Goal: Obtain resource: Download file/media

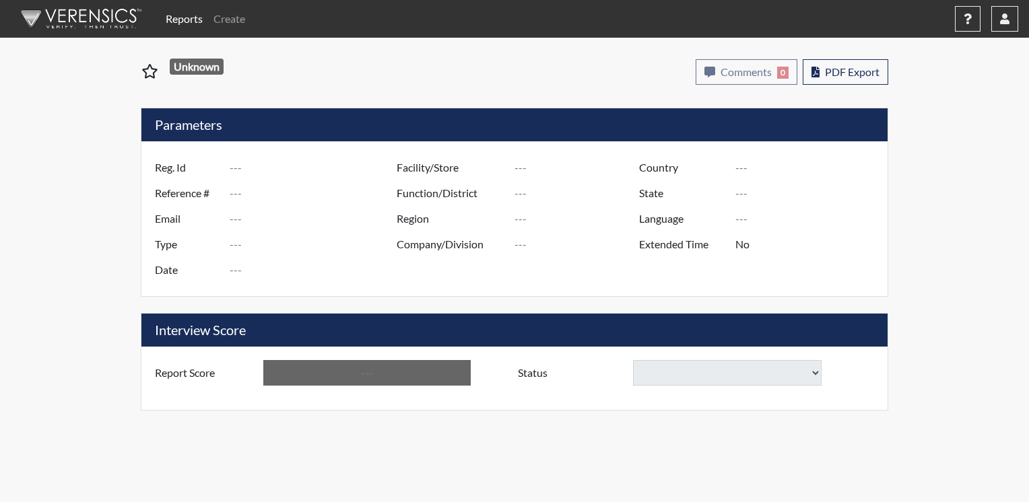
type input "[PERSON_NAME]"
type input "50897"
type input "[EMAIL_ADDRESS][DOMAIN_NAME]"
type input "Corrections Pre-Employment"
type input "[DATE]"
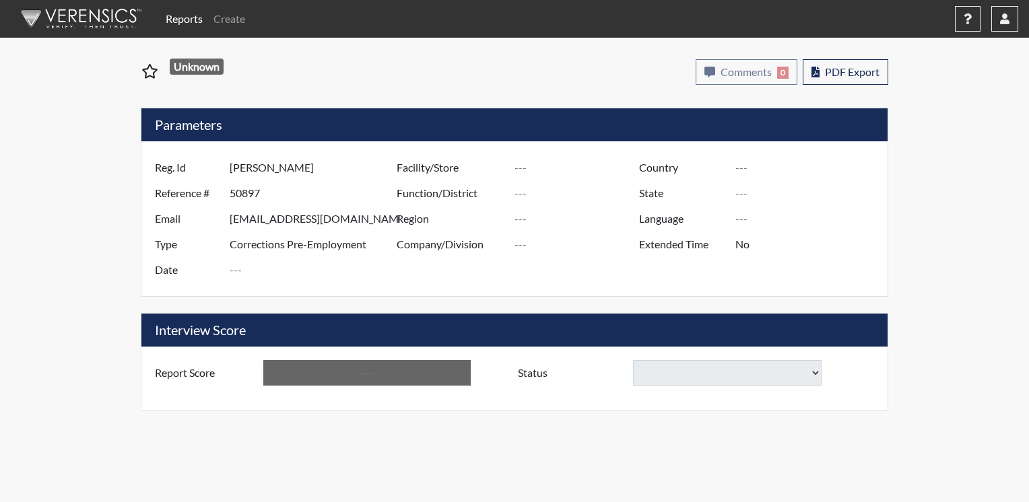
type input "TCC"
type input "[GEOGRAPHIC_DATA]"
type input "[US_STATE]"
type input "English"
type input "Yes"
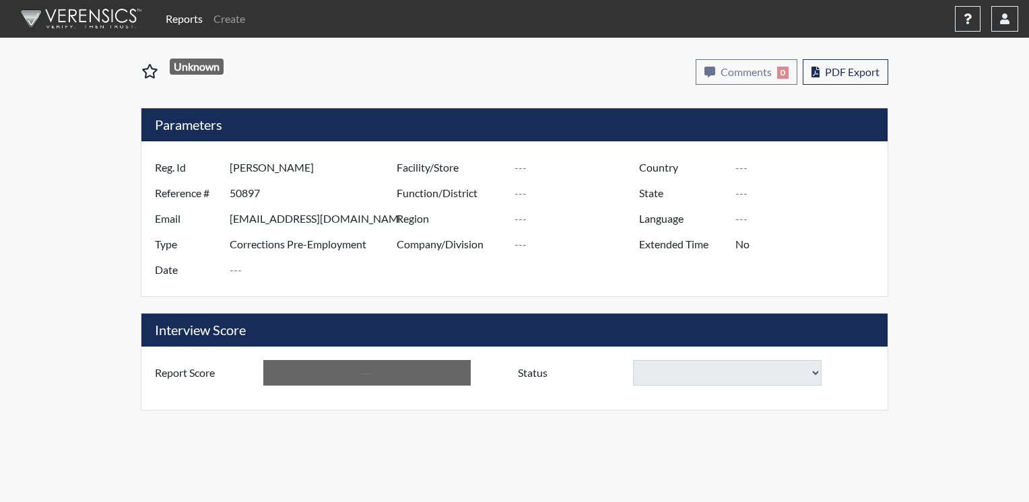
type input "Below Conditions"
select select
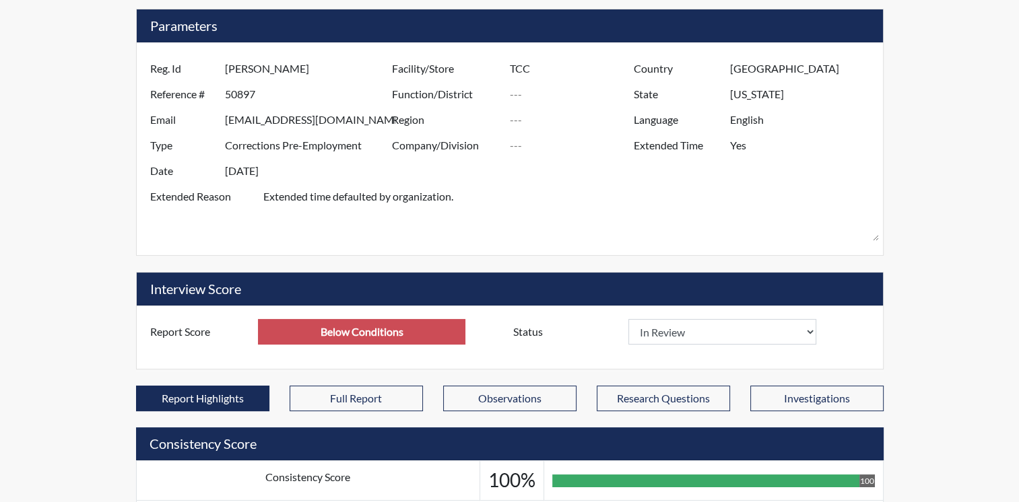
scroll to position [135, 0]
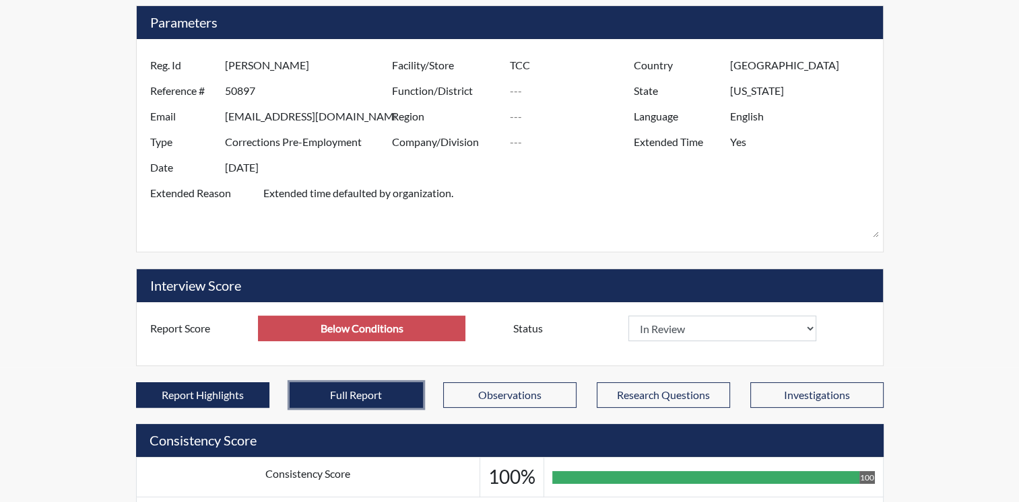
click at [377, 382] on button "Full Report" at bounding box center [355, 395] width 133 height 26
select select
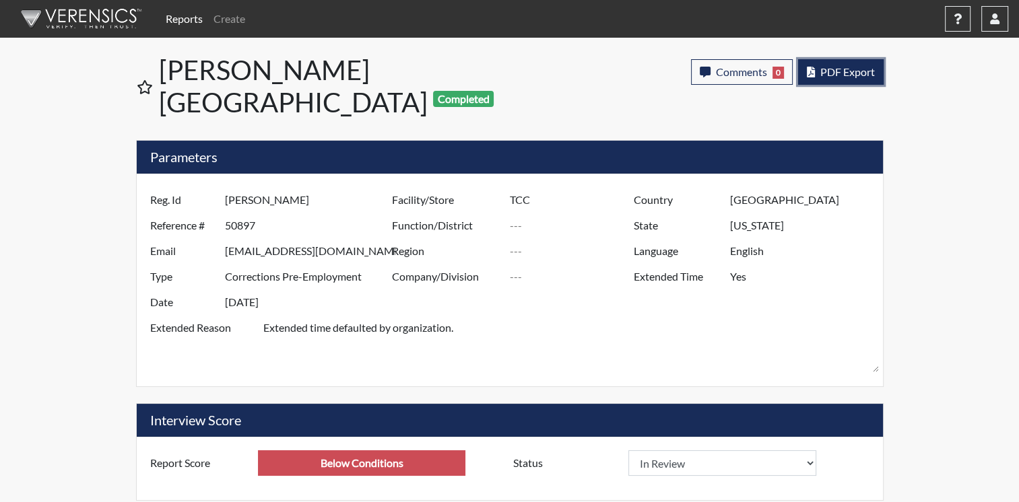
click at [855, 71] on span "PDF Export" at bounding box center [847, 71] width 55 height 13
